Goal: Information Seeking & Learning: Learn about a topic

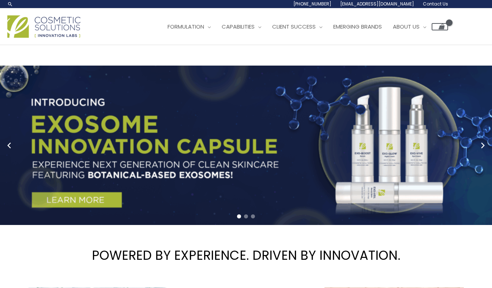
click at [270, 8] on div "[PHONE_NUMBER] [EMAIL_ADDRESS][DOMAIN_NAME] Contact Us" at bounding box center [227, 4] width 441 height 8
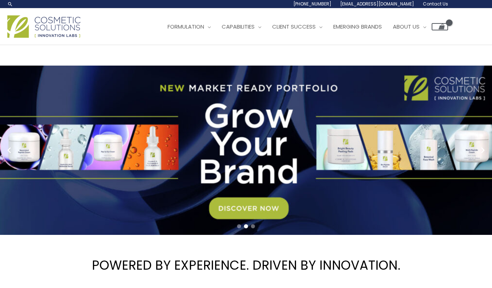
click at [30, 38] on img at bounding box center [43, 26] width 73 height 22
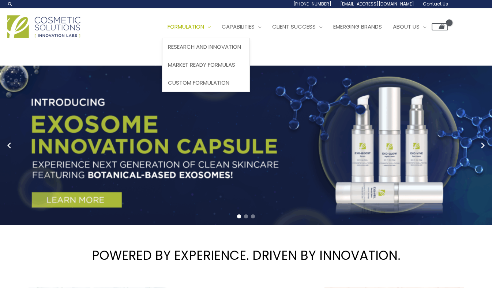
click at [168, 30] on span "Formulation" at bounding box center [186, 27] width 37 height 8
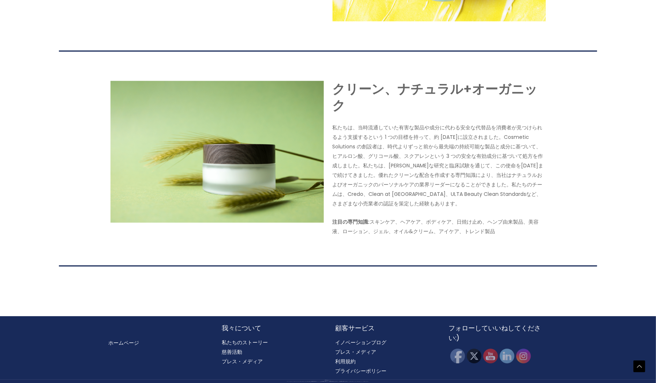
scroll to position [1505, 0]
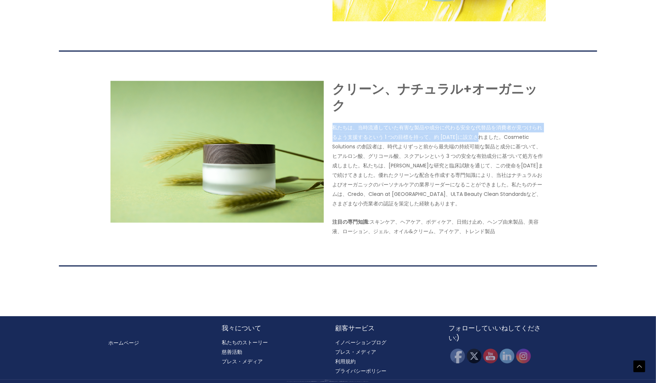
drag, startPoint x: 333, startPoint y: 128, endPoint x: 483, endPoint y: 138, distance: 150.3
click at [483, 138] on p "私たちは、当時流通していた有害な製品や成分に代わる安全な代替品を消費者が見つけられるよう支援するという 1 つの目標を持って、約 [DATE]に設立されました…" at bounding box center [439, 166] width 213 height 86
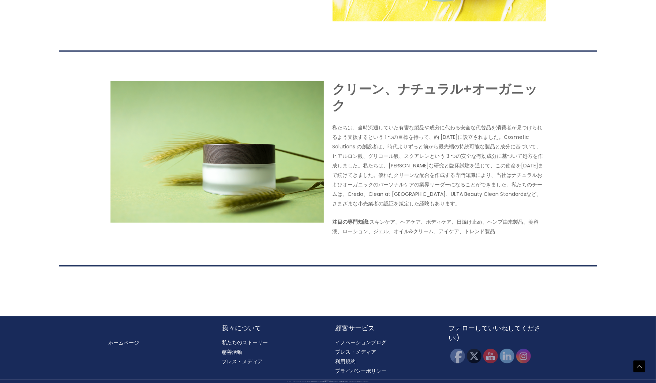
drag, startPoint x: 483, startPoint y: 138, endPoint x: 414, endPoint y: 176, distance: 79.1
click at [414, 176] on p "私たちは、当時流通していた有害な製品や成分に代わる安全な代替品を消費者が見つけられるよう支援するという 1 つの目標を持って、約 30 年前に設立されました。…" at bounding box center [439, 166] width 213 height 86
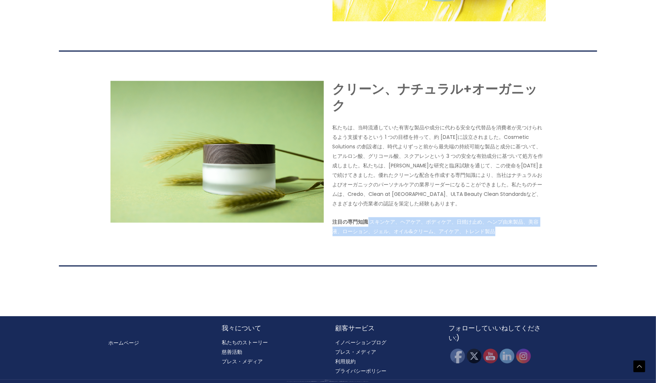
drag, startPoint x: 369, startPoint y: 221, endPoint x: 499, endPoint y: 234, distance: 130.9
click at [492, 234] on p "注目の専門知識: スキンケア、ヘアケア、ボディケア、日焼け止め、ヘンプ由来製品、美容液、ローション、ジェル、オイル&クリーム、アイケア、トレンド製品" at bounding box center [439, 226] width 213 height 19
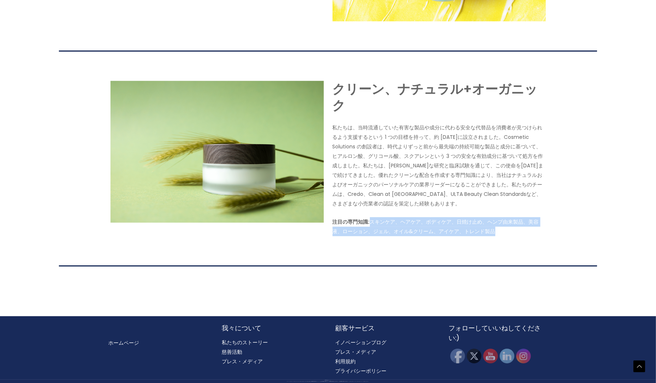
drag, startPoint x: 504, startPoint y: 232, endPoint x: 371, endPoint y: 225, distance: 133.4
click at [371, 225] on p "注目の専門知識: スキンケア、ヘアケア、ボディケア、日焼け止め、ヘンプ由来製品、美容液、ローション、ジェル、オイル&クリーム、アイケア、トレンド製品" at bounding box center [439, 226] width 213 height 19
drag, startPoint x: 371, startPoint y: 225, endPoint x: 375, endPoint y: 222, distance: 4.8
copy p "スキンケア、ヘアケア、ボディケア、日焼け止め、ヘンプ由来製品、美容液、ローション、ジェル、オイル&クリーム、アイケア、トレンド製品"
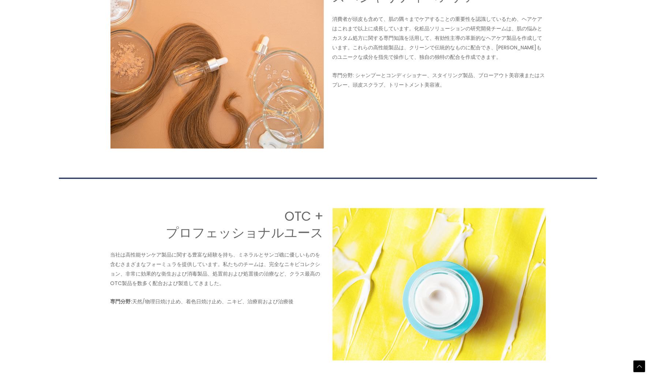
scroll to position [1017, 0]
